Goal: Find specific page/section: Find specific page/section

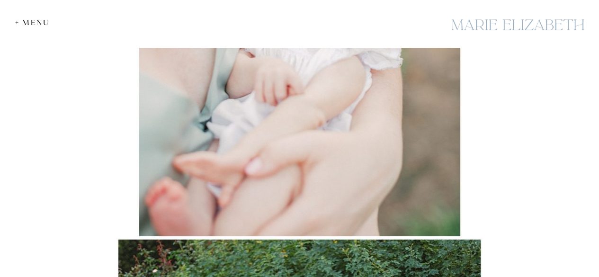
scroll to position [9097, 0]
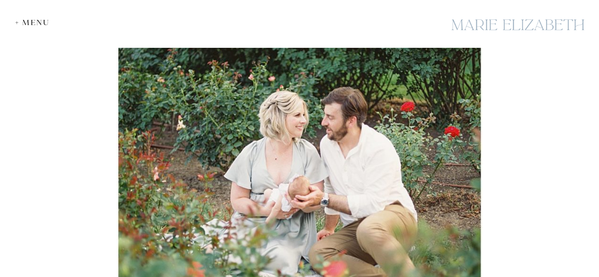
click at [33, 23] on div "+ Menu" at bounding box center [34, 22] width 39 height 9
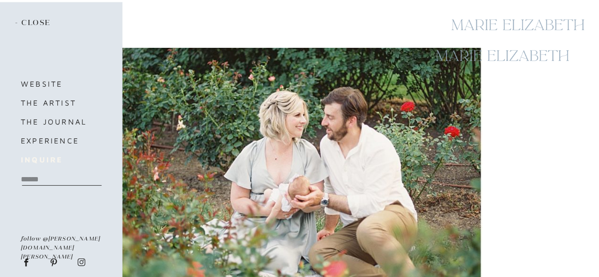
click at [40, 161] on b "inquire" at bounding box center [42, 159] width 42 height 9
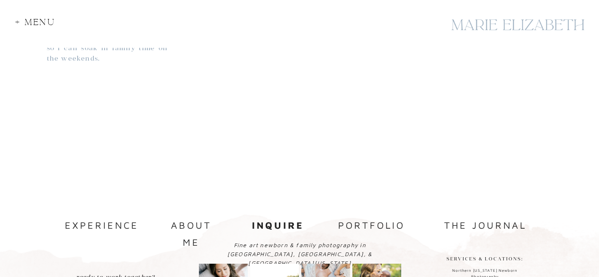
scroll to position [1046, 0]
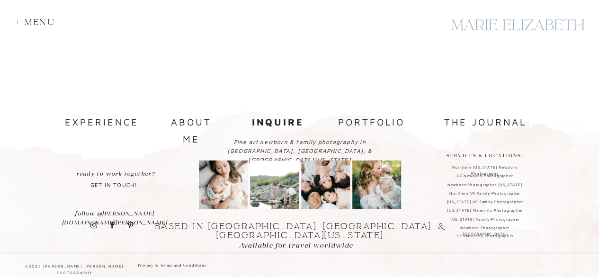
click at [178, 122] on nav "about me" at bounding box center [192, 122] width 62 height 16
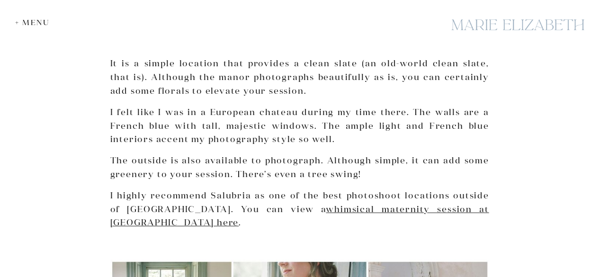
scroll to position [3269, 0]
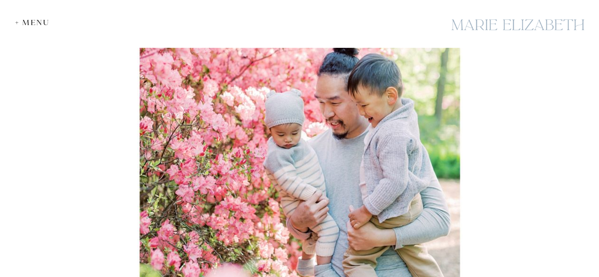
scroll to position [6349, 0]
